Goal: Book appointment/travel/reservation

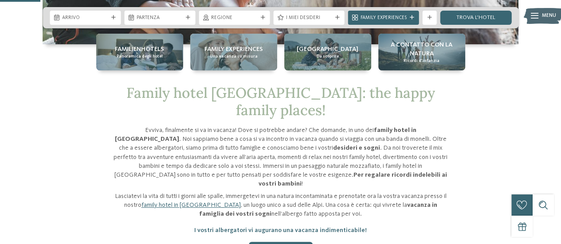
scroll to position [177, 0]
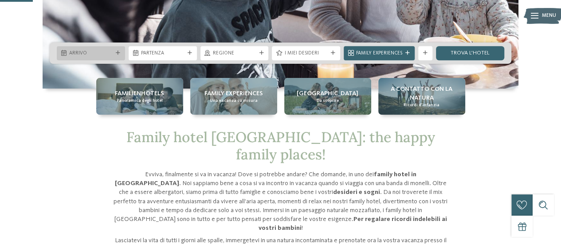
click at [108, 49] on div "Arrivo" at bounding box center [91, 53] width 68 height 14
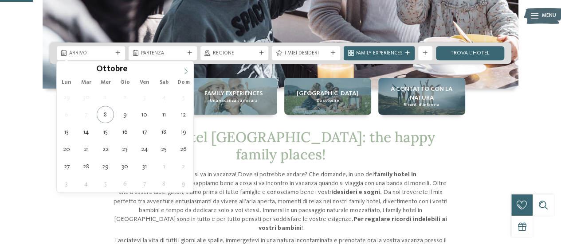
click at [180, 71] on span at bounding box center [185, 68] width 15 height 15
type input "****"
click at [185, 72] on icon at bounding box center [186, 71] width 6 height 6
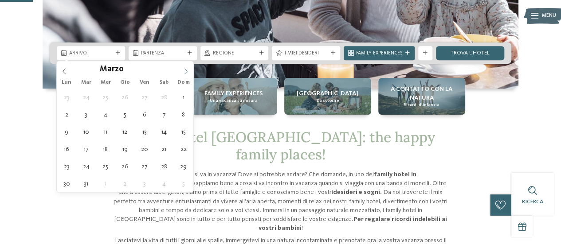
click at [185, 72] on icon at bounding box center [186, 71] width 6 height 6
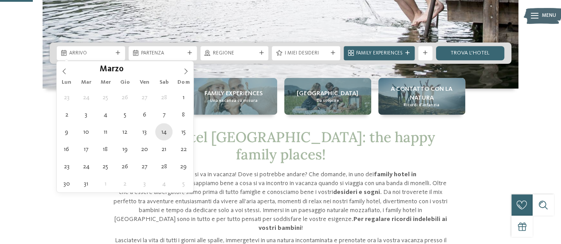
type div "14.03.2026"
type input "****"
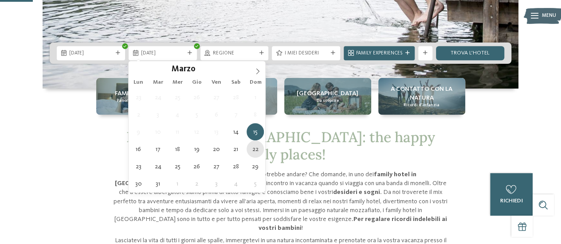
type div "22.03.2026"
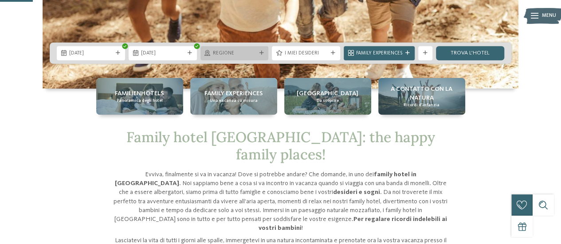
click at [250, 53] on span "Regione" at bounding box center [234, 53] width 43 height 7
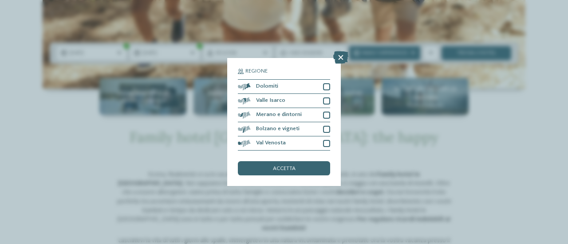
click at [267, 24] on div "Regione Dolomiti" at bounding box center [284, 122] width 568 height 244
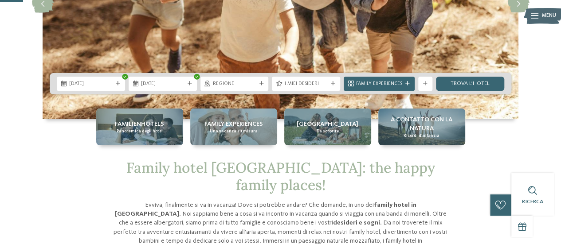
scroll to position [133, 0]
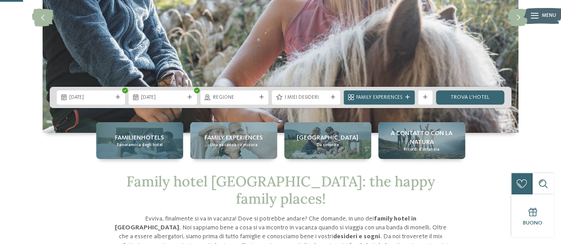
click at [150, 134] on span "Familienhotels" at bounding box center [139, 138] width 49 height 9
